Goal: Task Accomplishment & Management: Complete application form

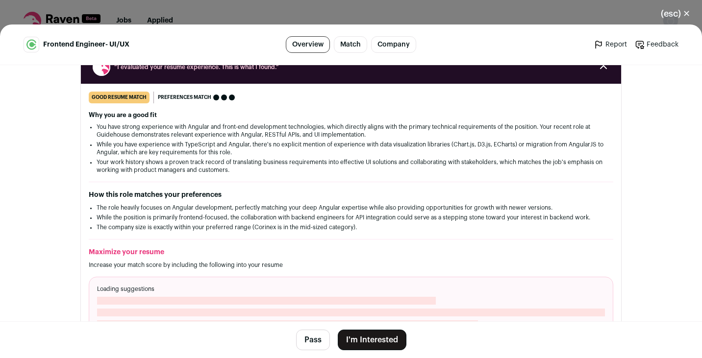
scroll to position [127, 0]
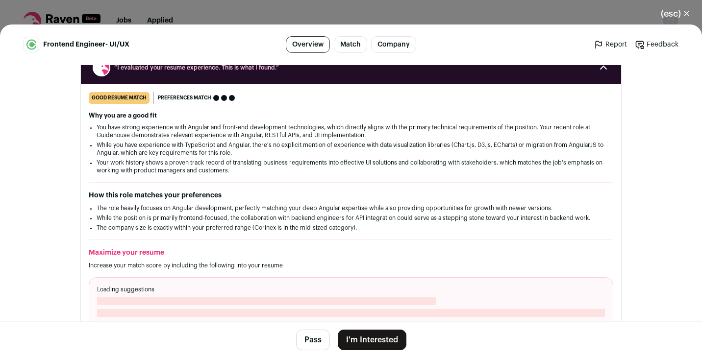
click at [385, 333] on button "I'm Interested" at bounding box center [372, 340] width 69 height 21
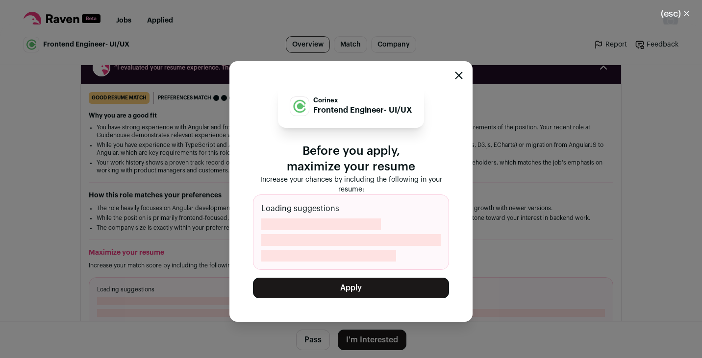
click at [371, 293] on button "Apply" at bounding box center [351, 288] width 196 height 21
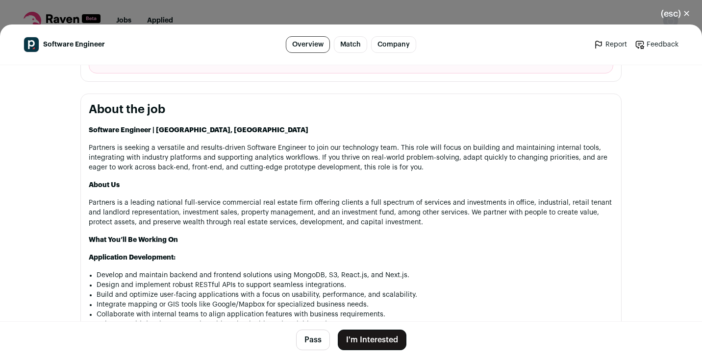
scroll to position [418, 0]
